Goal: Navigation & Orientation: Find specific page/section

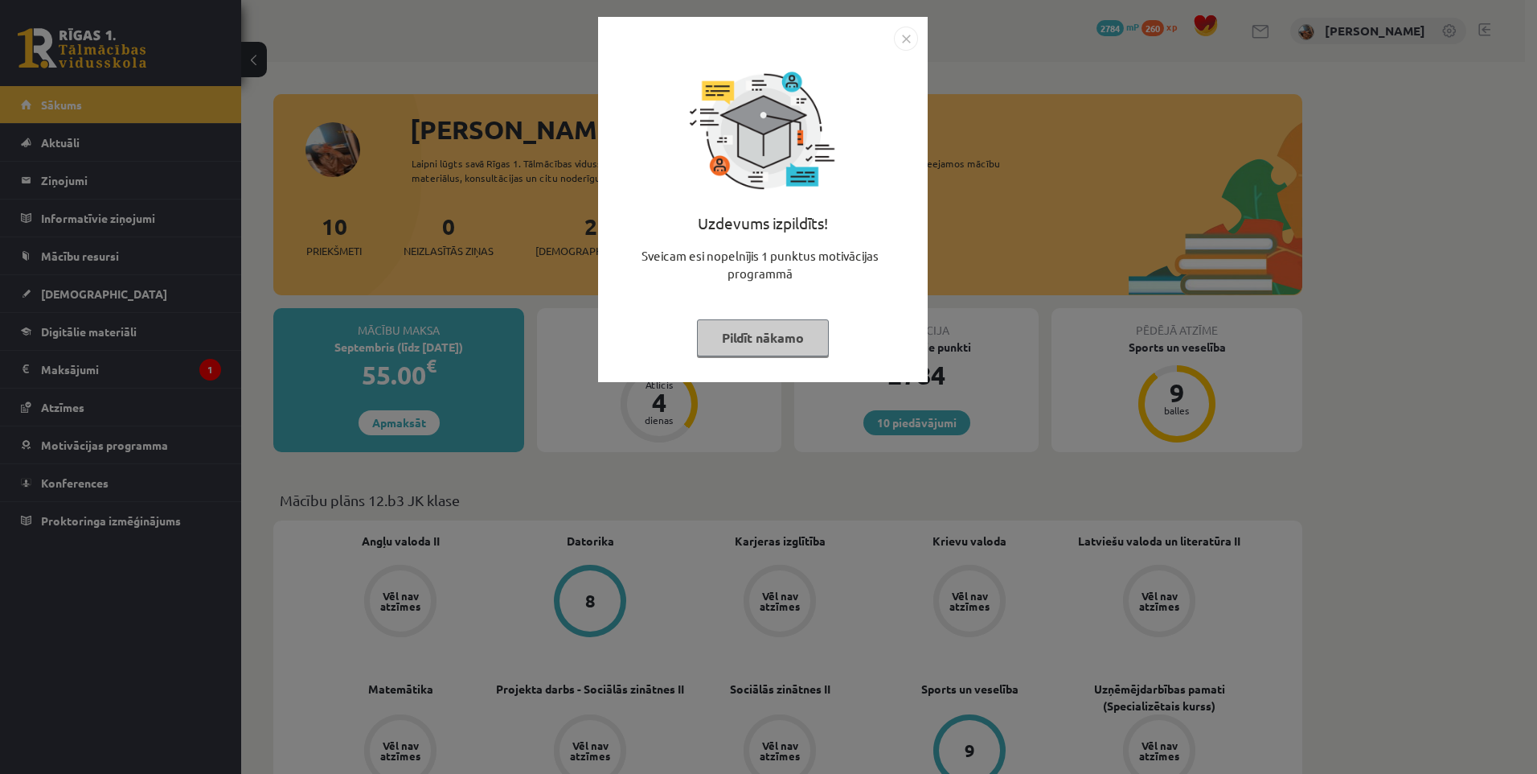
click at [912, 32] on img "Close" at bounding box center [906, 39] width 24 height 24
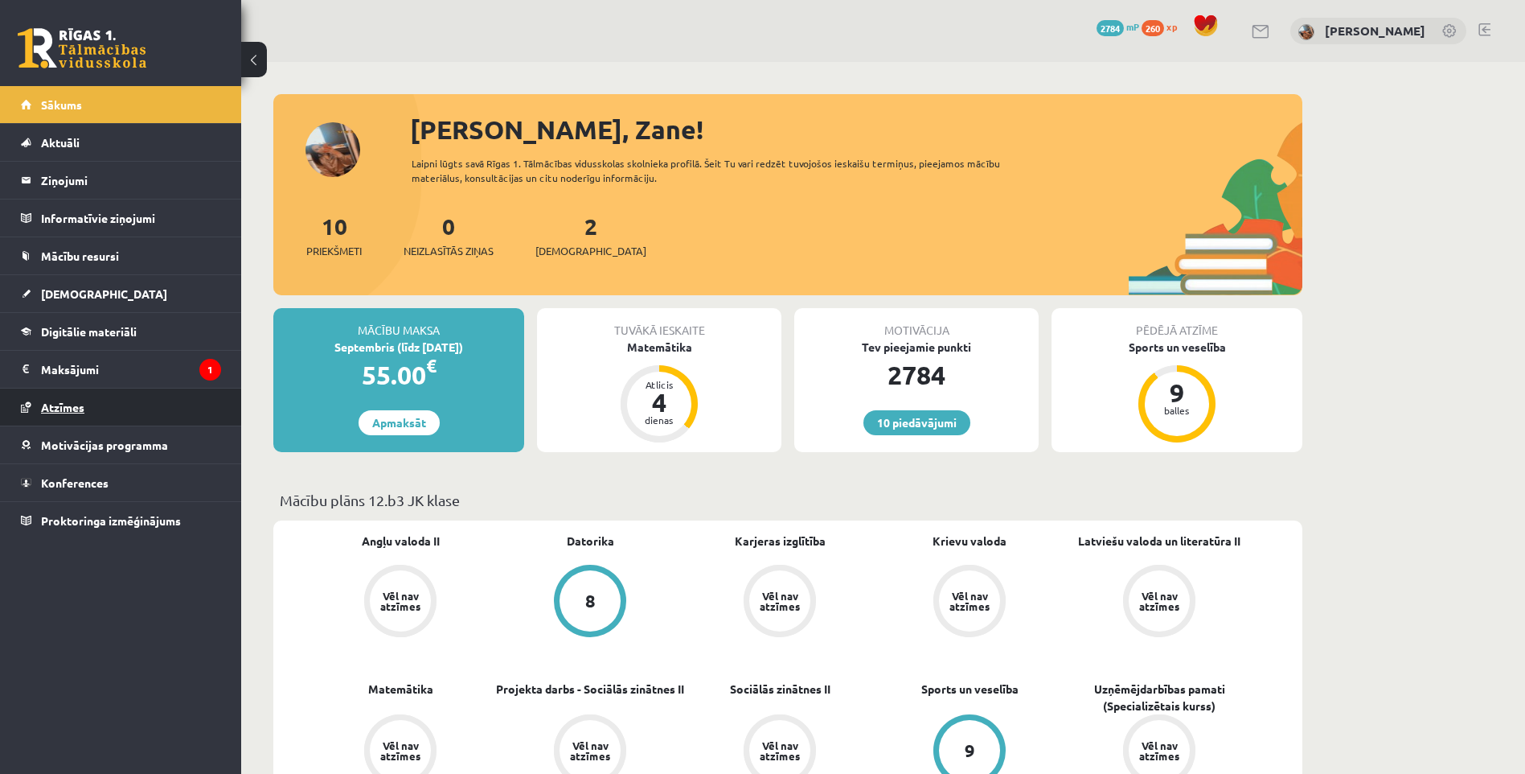
click at [142, 413] on link "Atzīmes" at bounding box center [121, 406] width 200 height 37
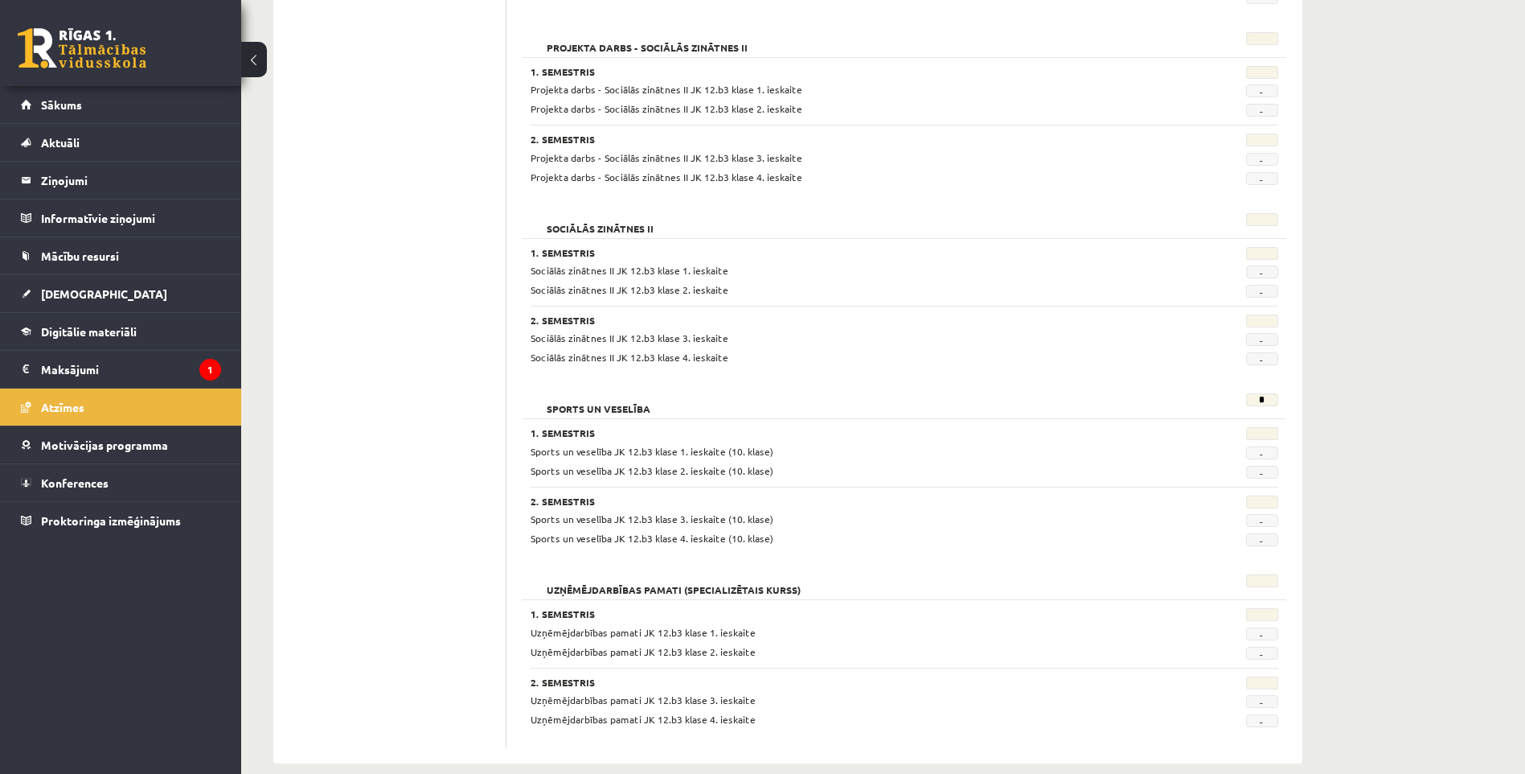
scroll to position [1158, 0]
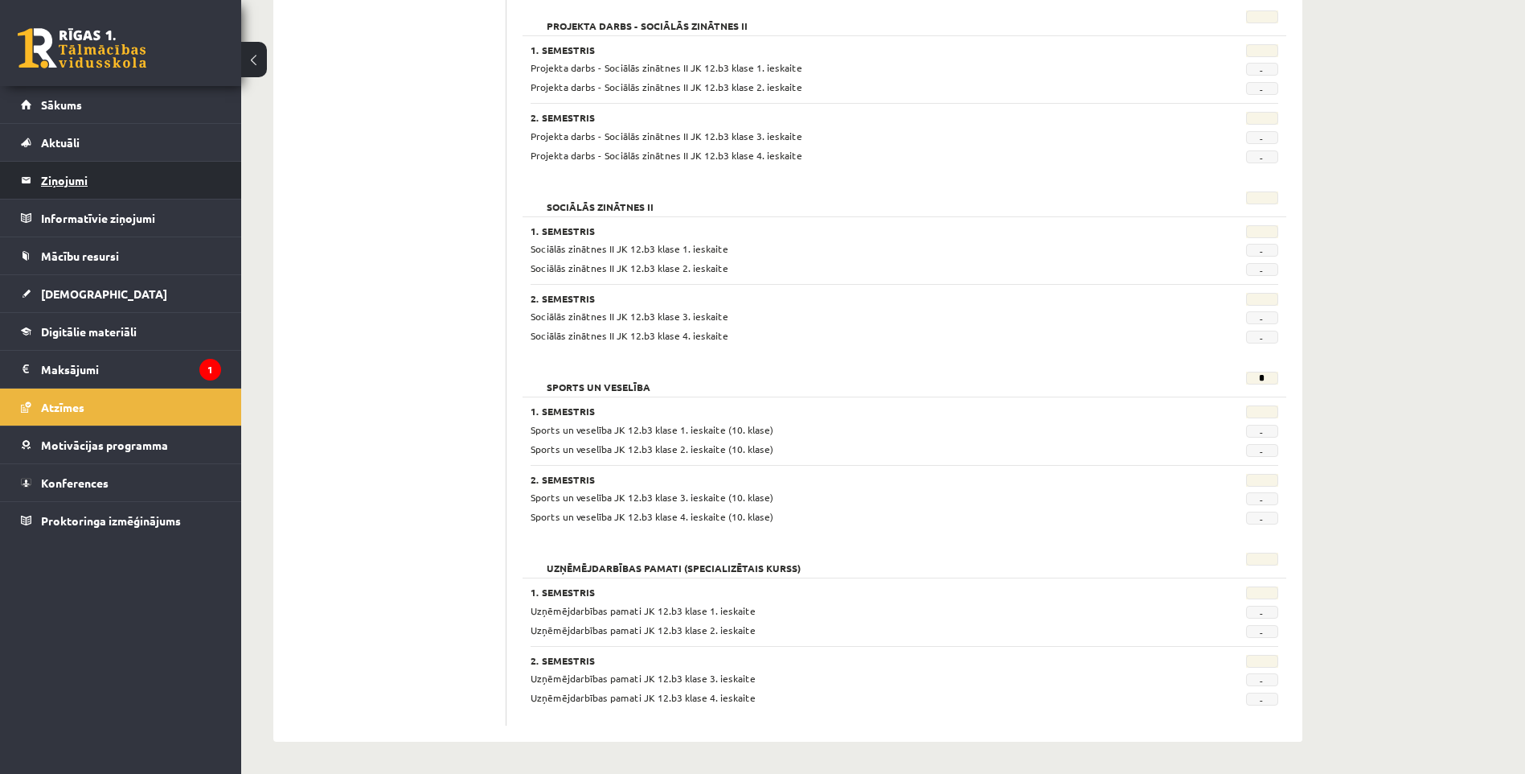
click at [101, 187] on legend "Ziņojumi 0" at bounding box center [131, 180] width 180 height 37
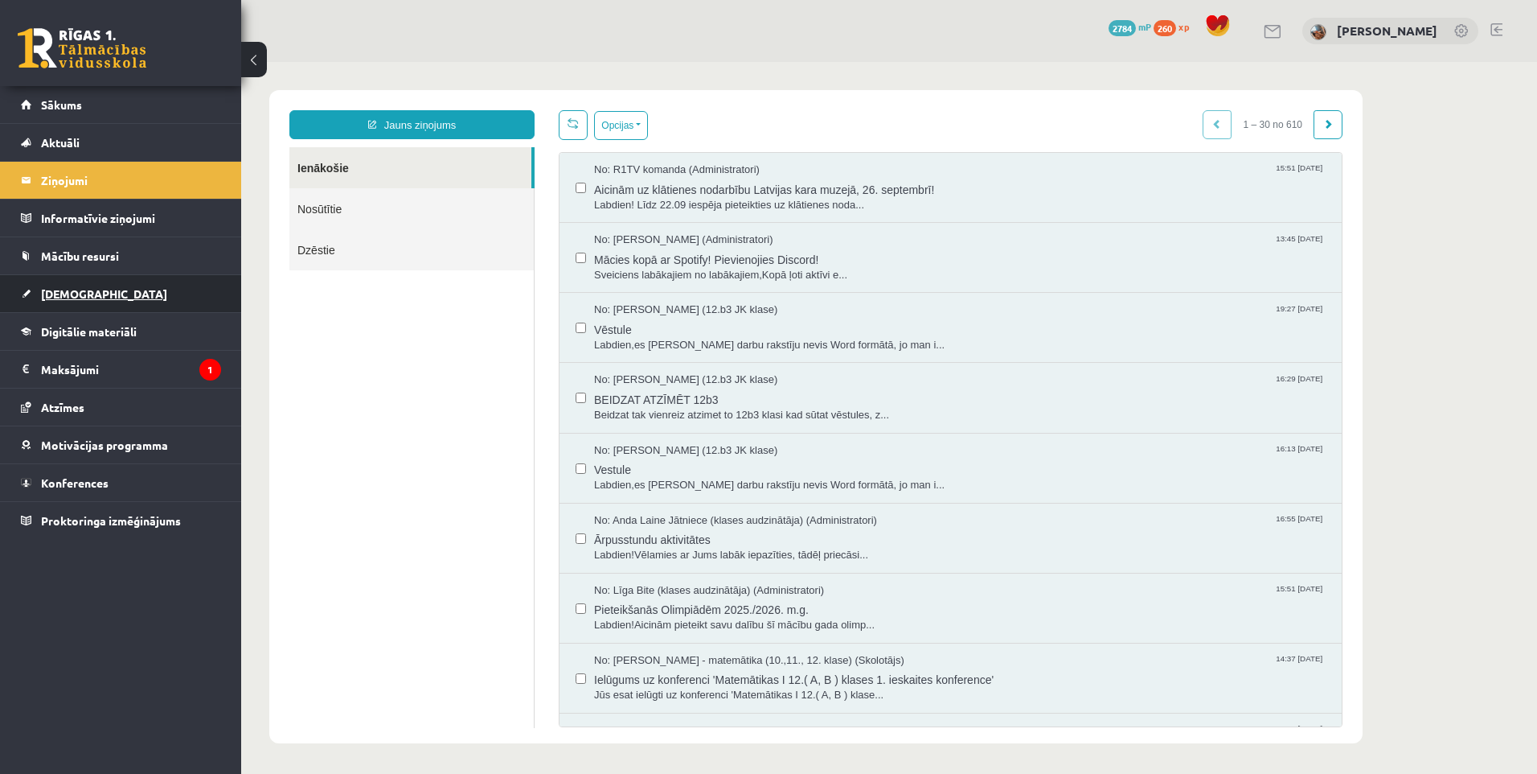
click at [128, 298] on link "[DEMOGRAPHIC_DATA]" at bounding box center [121, 293] width 200 height 37
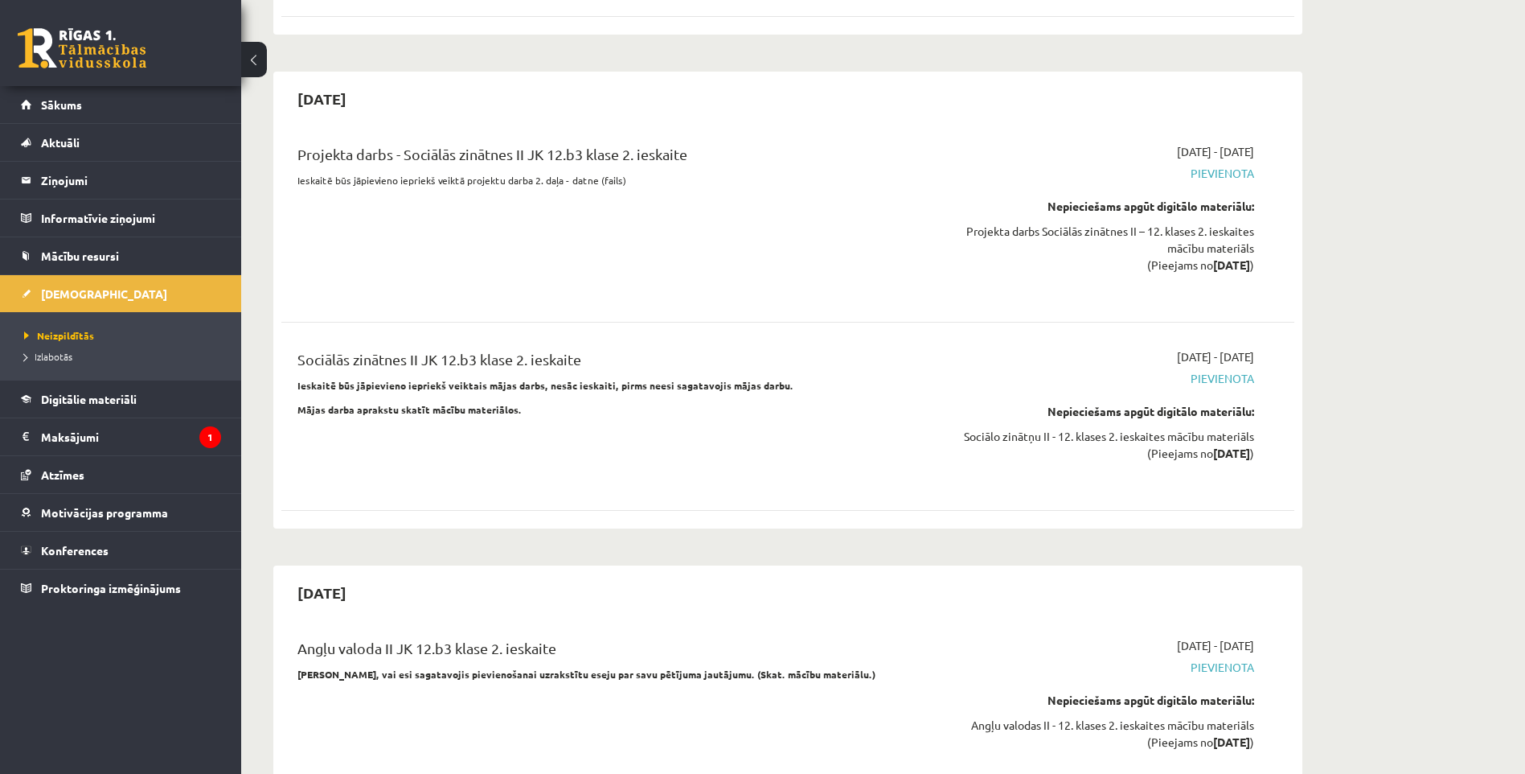
scroll to position [3940, 0]
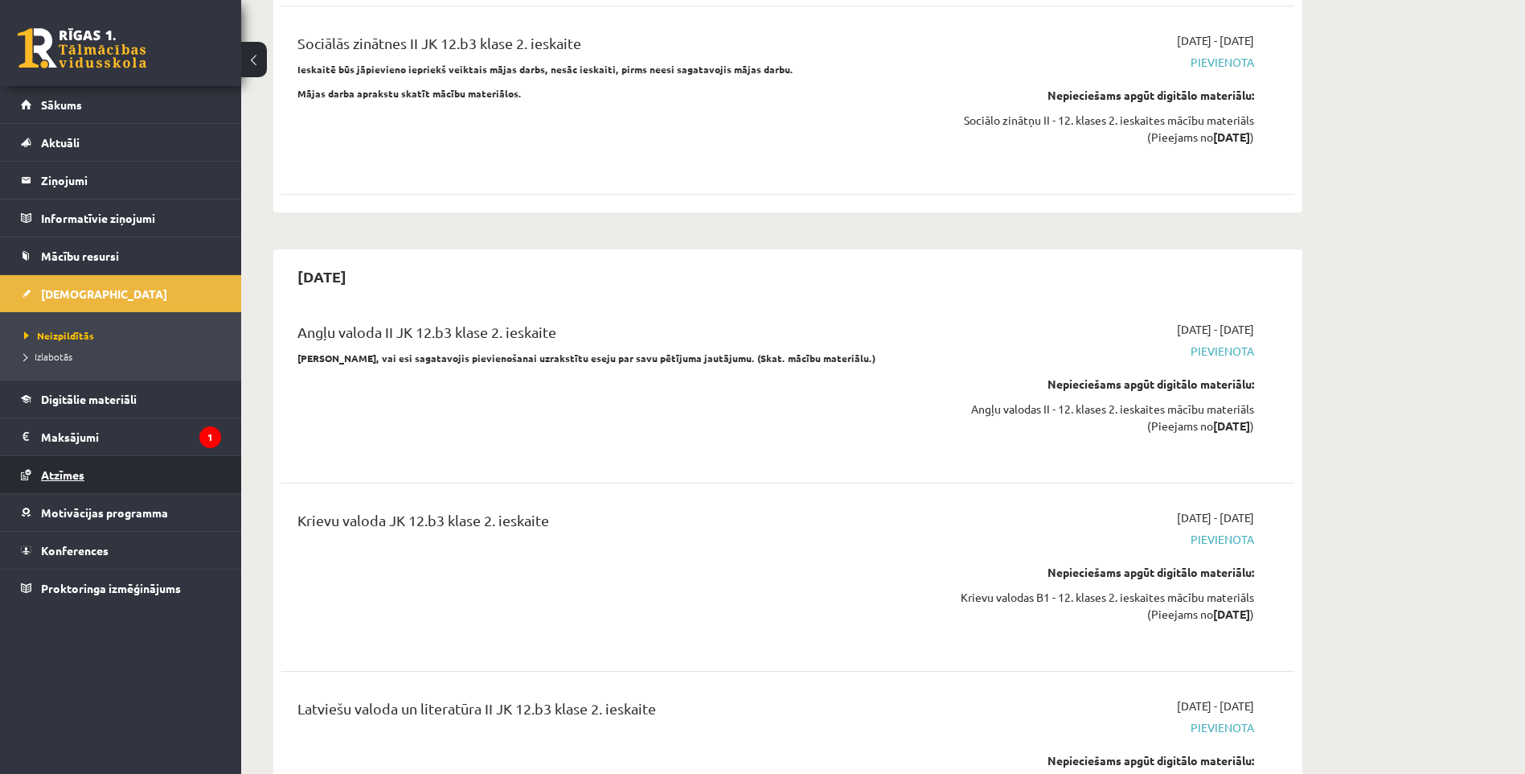
click at [105, 477] on link "Atzīmes" at bounding box center [121, 474] width 200 height 37
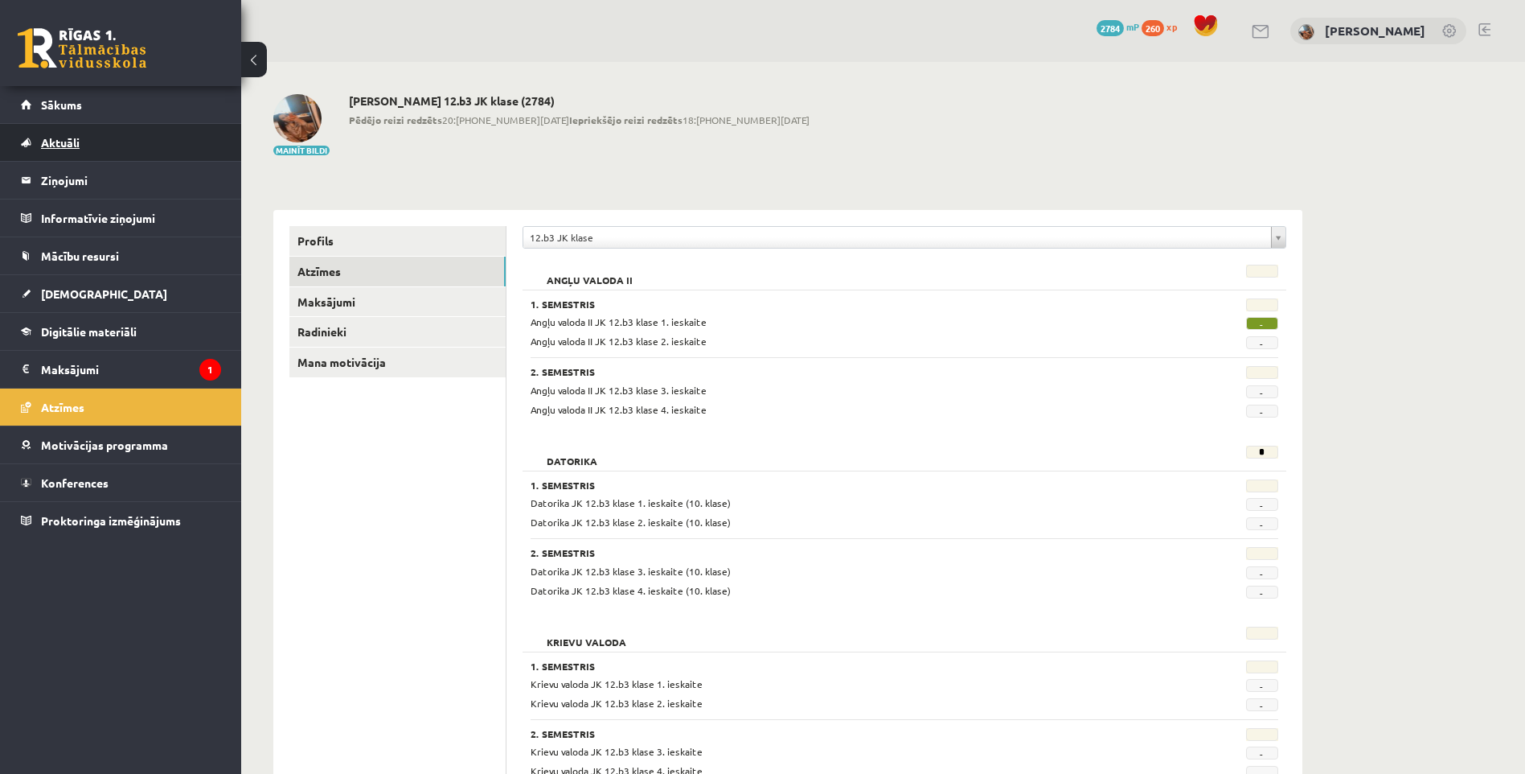
click at [142, 145] on link "Aktuāli" at bounding box center [121, 142] width 200 height 37
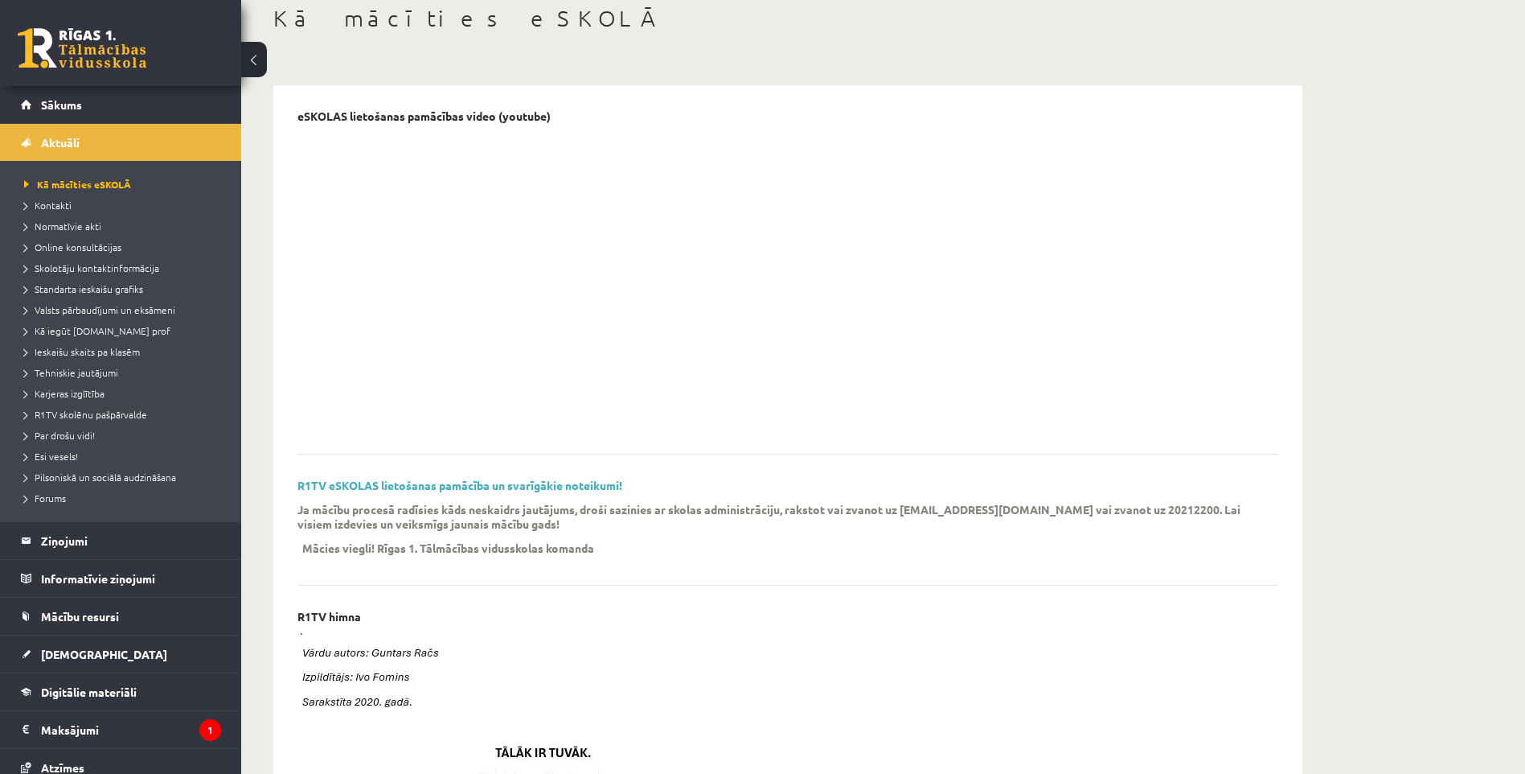
scroll to position [322, 0]
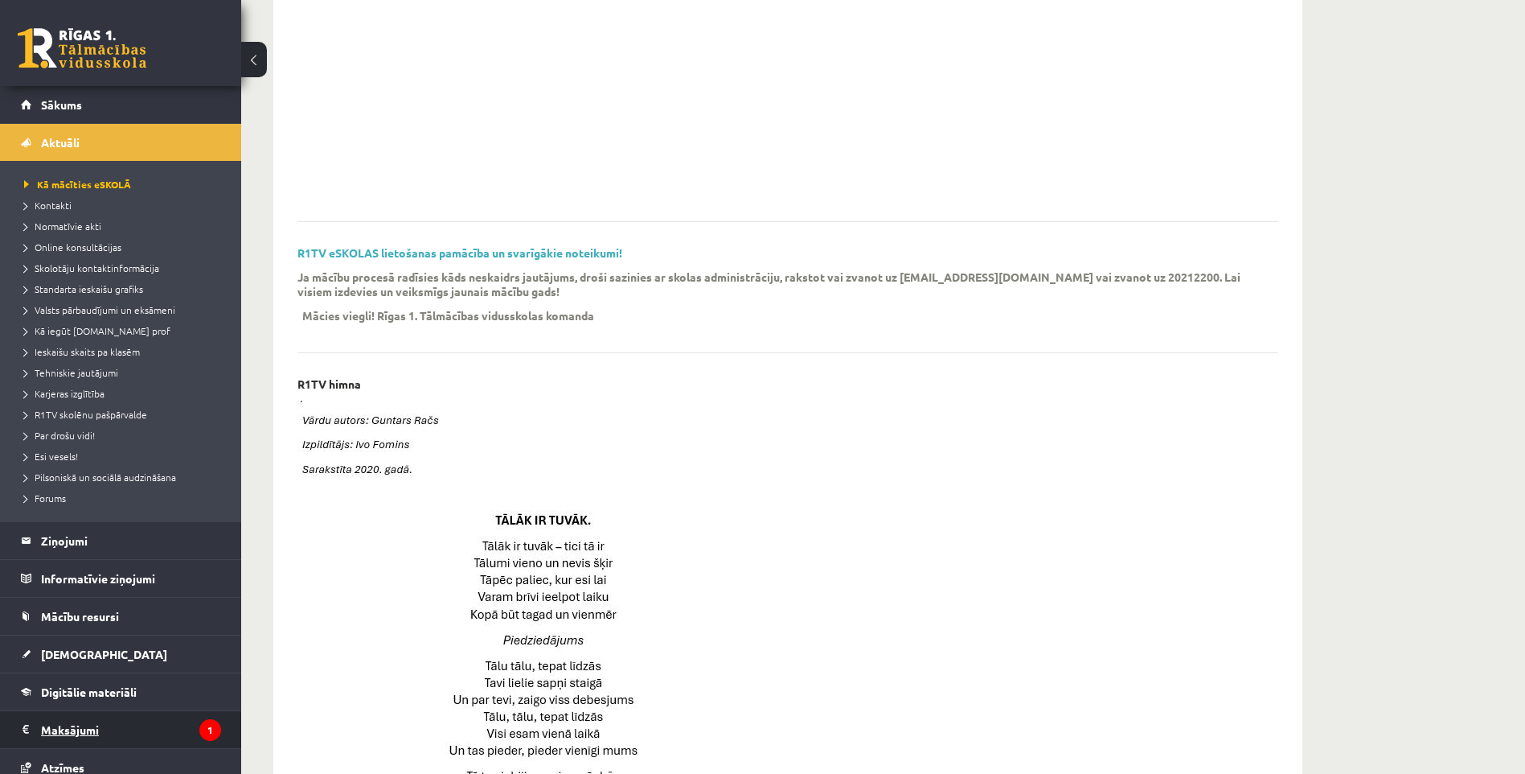
click at [96, 733] on legend "Maksājumi 1" at bounding box center [131, 729] width 180 height 37
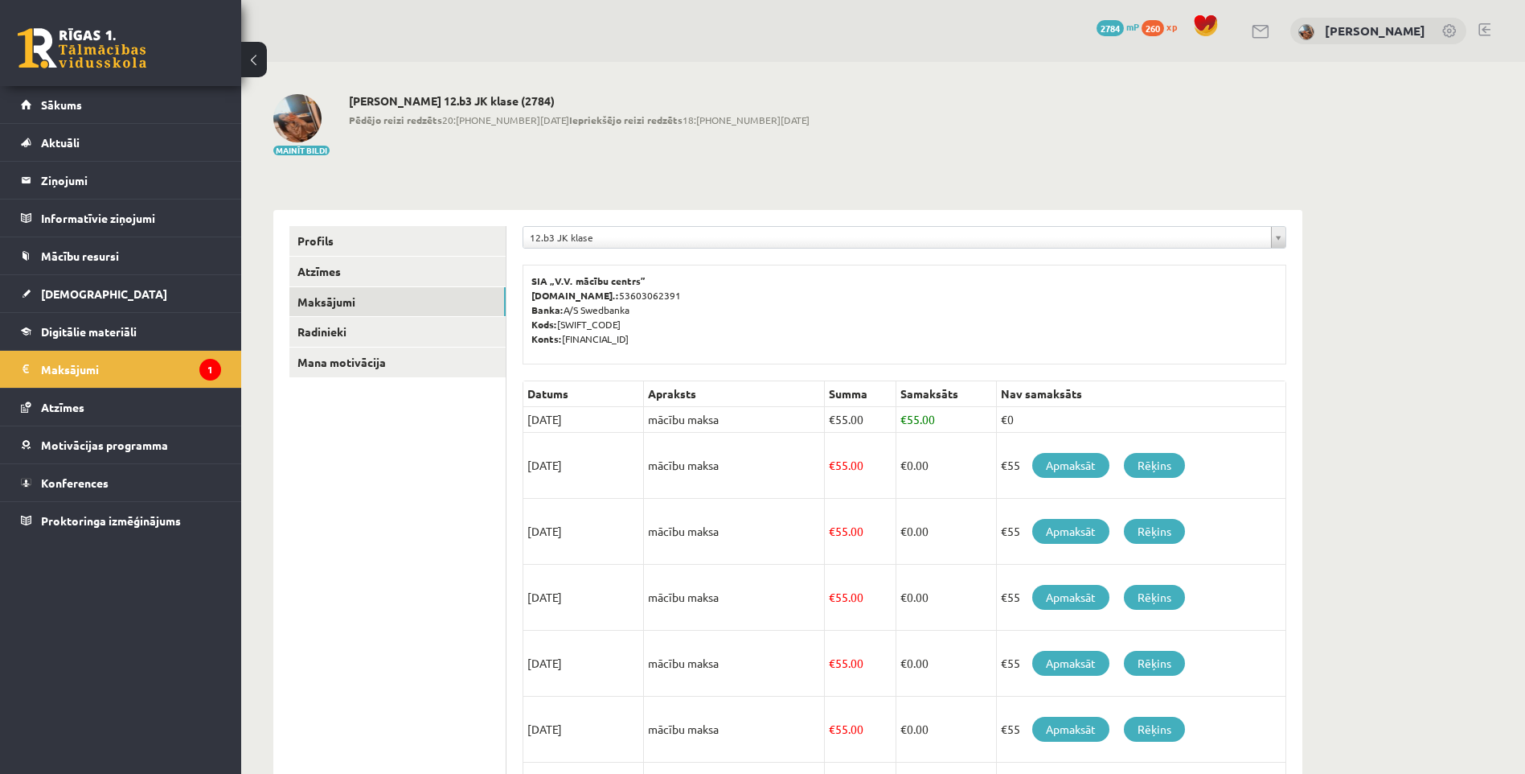
click at [1485, 31] on link at bounding box center [1485, 29] width 12 height 13
